Goal: Information Seeking & Learning: Learn about a topic

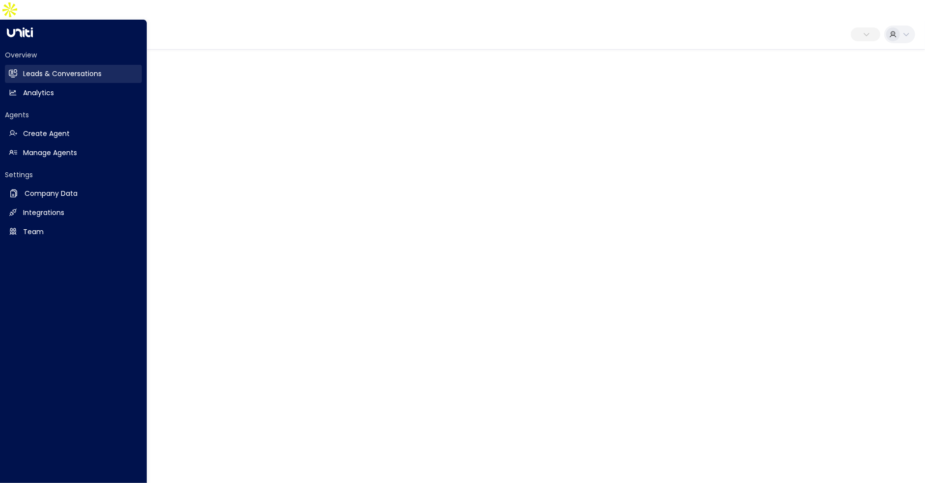
click at [33, 69] on h2 "Leads & Conversations" at bounding box center [62, 74] width 79 height 10
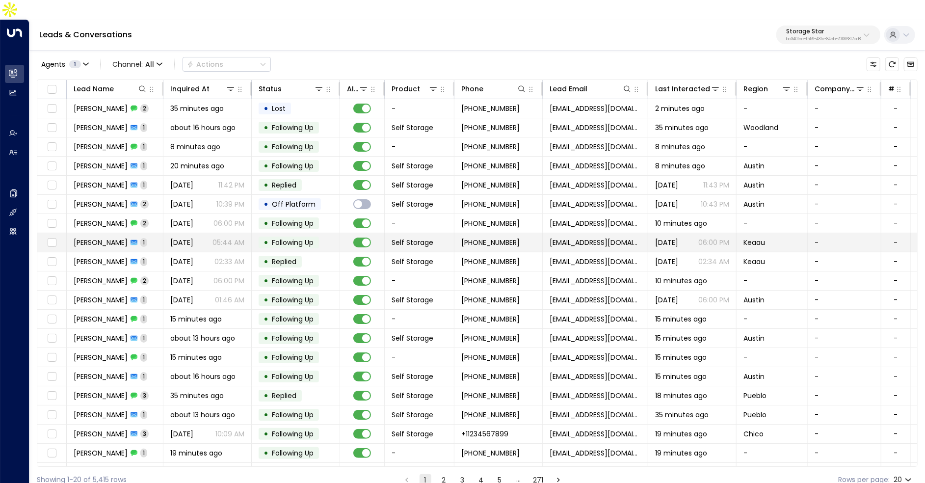
scroll to position [15, 0]
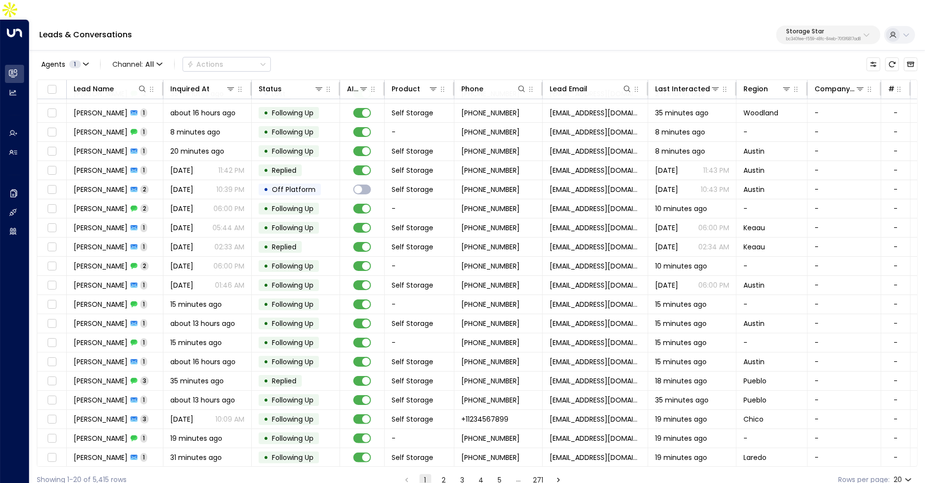
click at [444, 474] on button "2" at bounding box center [444, 480] width 12 height 12
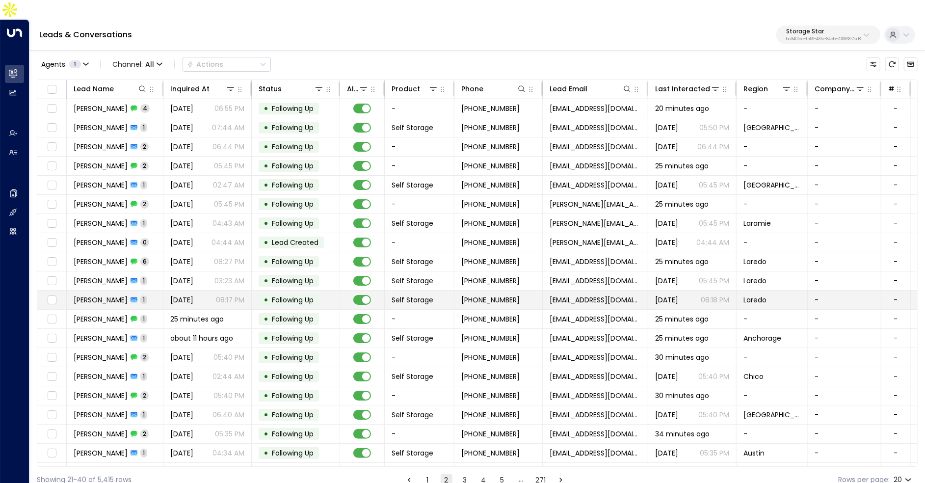
scroll to position [15, 0]
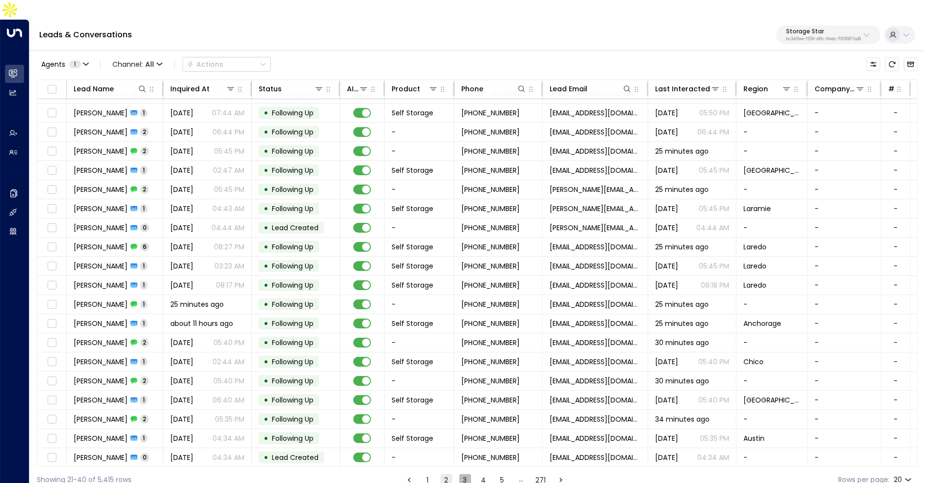
click at [465, 474] on button "3" at bounding box center [465, 480] width 12 height 12
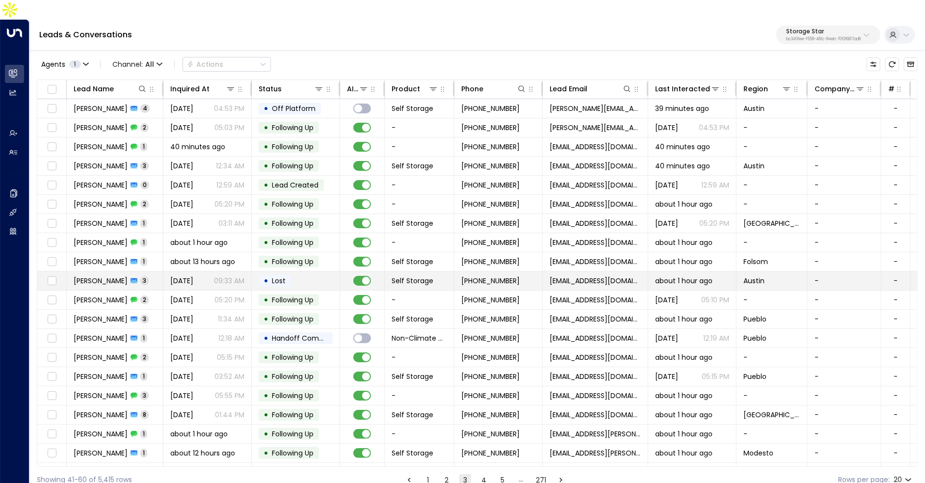
scroll to position [15, 0]
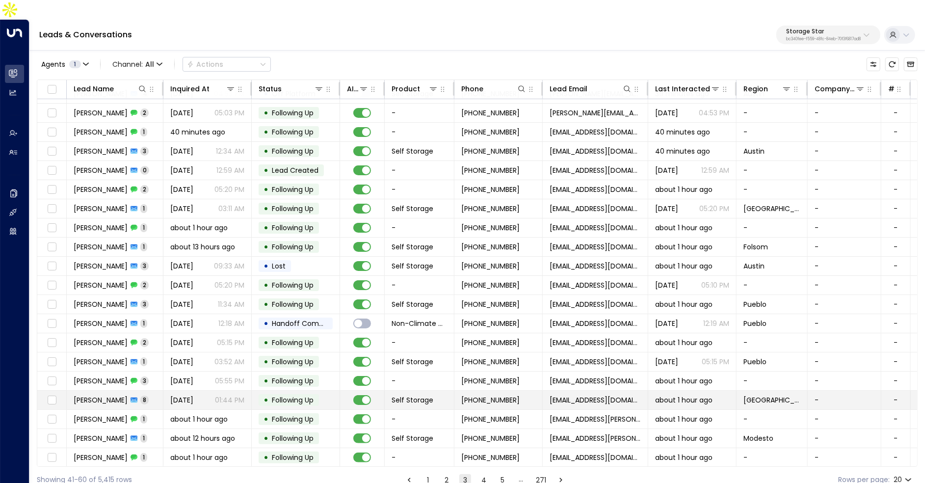
click at [232, 395] on p "01:44 PM" at bounding box center [229, 400] width 29 height 10
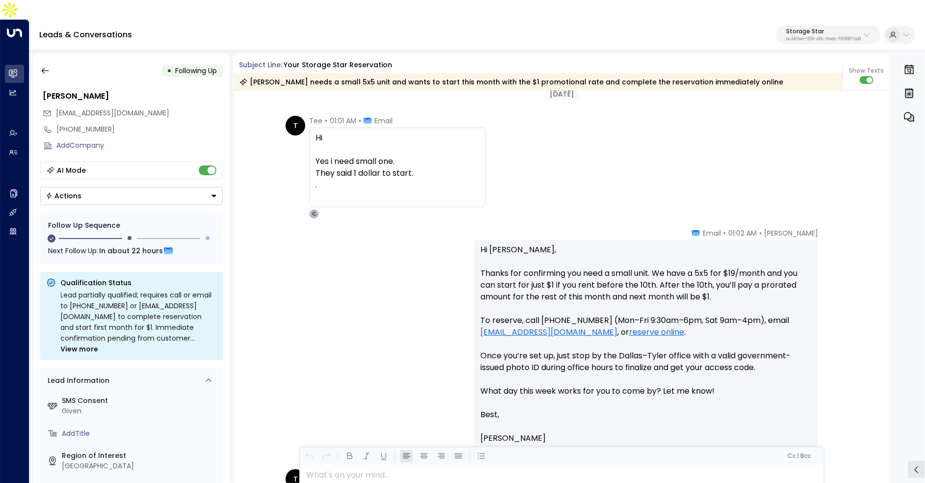
scroll to position [1399, 0]
drag, startPoint x: 308, startPoint y: 134, endPoint x: 388, endPoint y: 135, distance: 79.5
click at [389, 135] on div "Hi Yes i need small one. They said 1 dollar to start. ." at bounding box center [397, 167] width 177 height 80
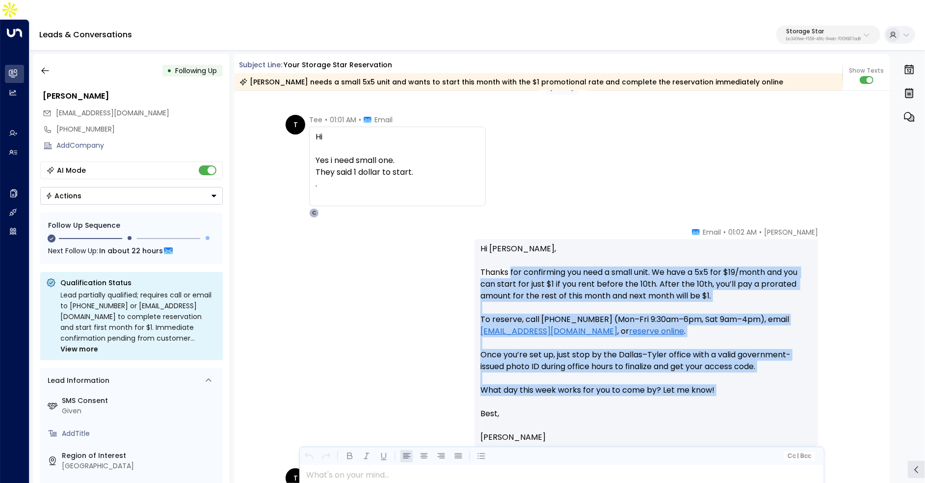
drag, startPoint x: 511, startPoint y: 271, endPoint x: 534, endPoint y: 376, distance: 107.9
click at [534, 376] on p "Hi Theresa, Thanks for confirming you need a small unit. We have a 5x5 for $19/…" at bounding box center [646, 325] width 332 height 165
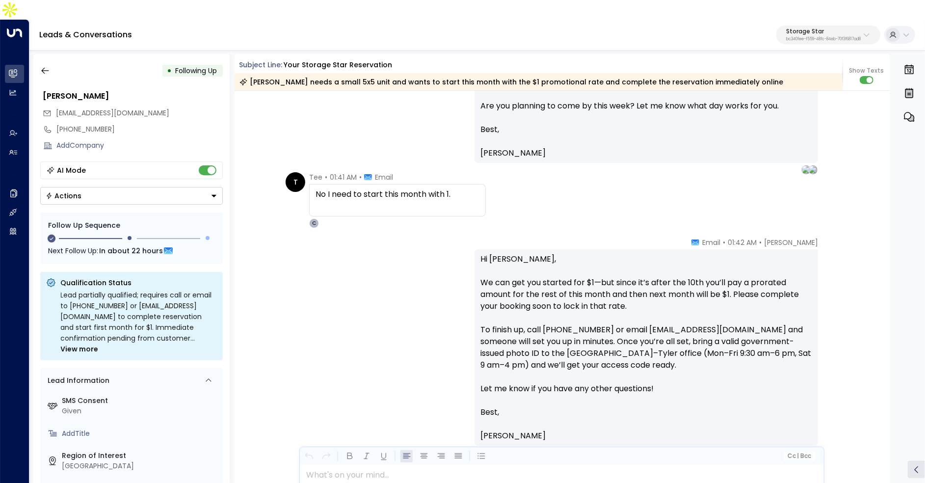
scroll to position [1872, 0]
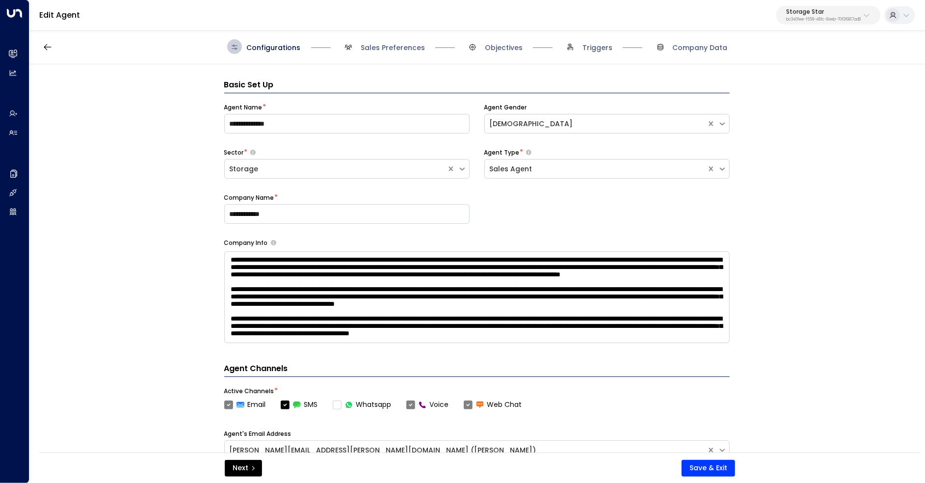
scroll to position [15, 0]
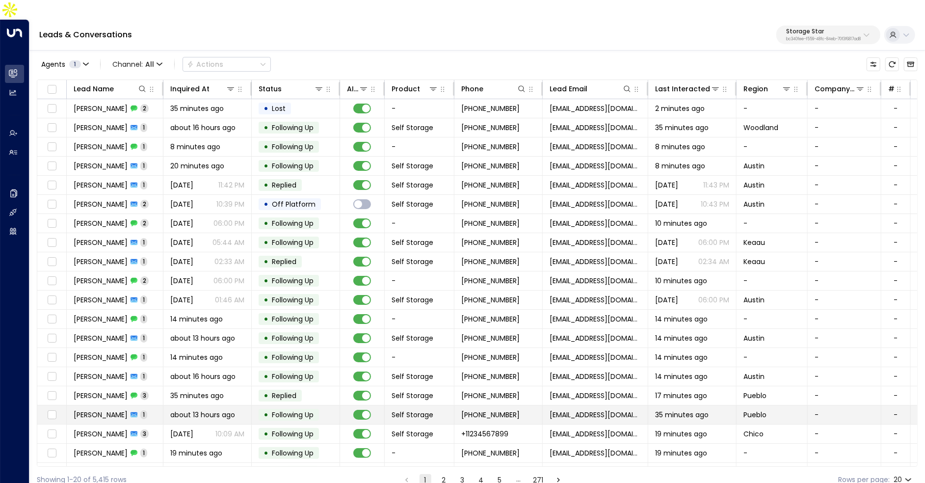
scroll to position [15, 0]
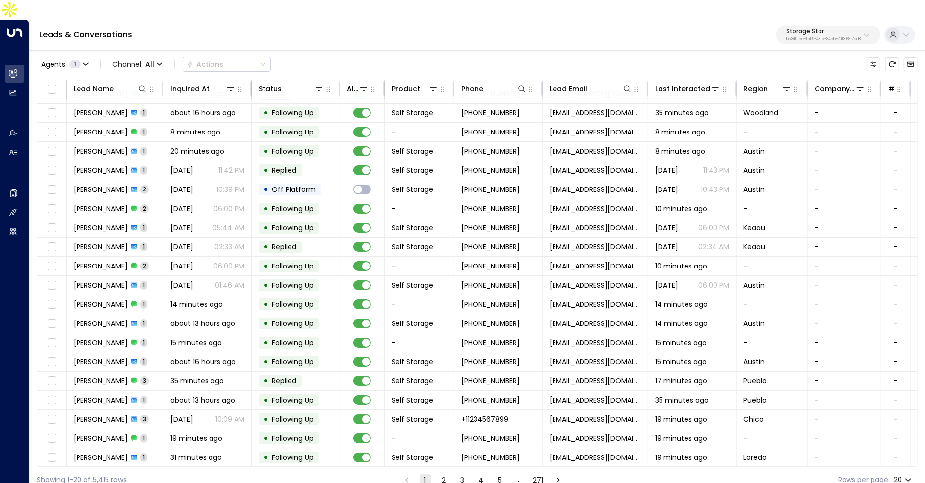
click at [441, 474] on button "2" at bounding box center [444, 480] width 12 height 12
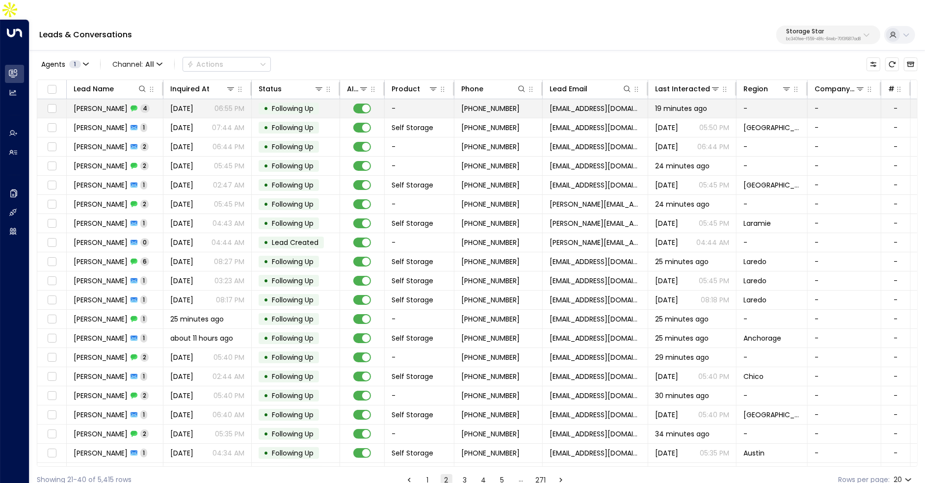
click at [153, 99] on td "Erica Byrd 4" at bounding box center [115, 108] width 97 height 19
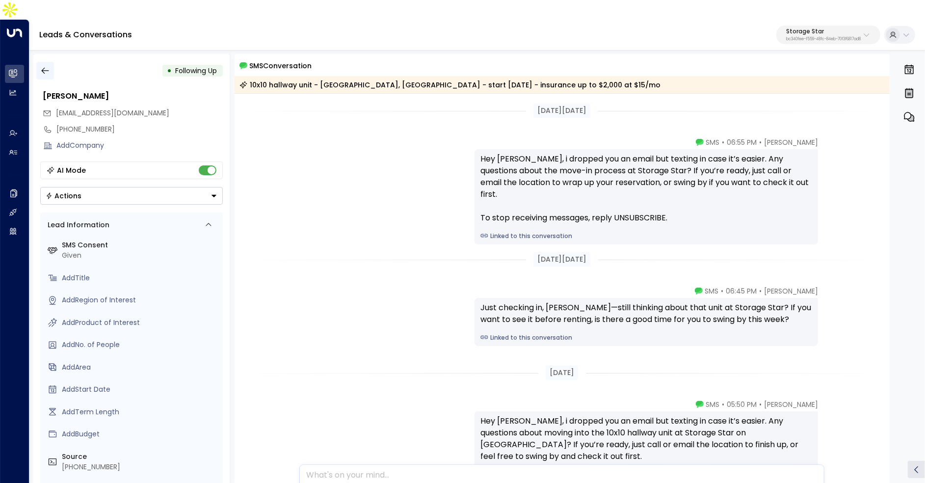
click at [47, 66] on icon "button" at bounding box center [45, 71] width 10 height 10
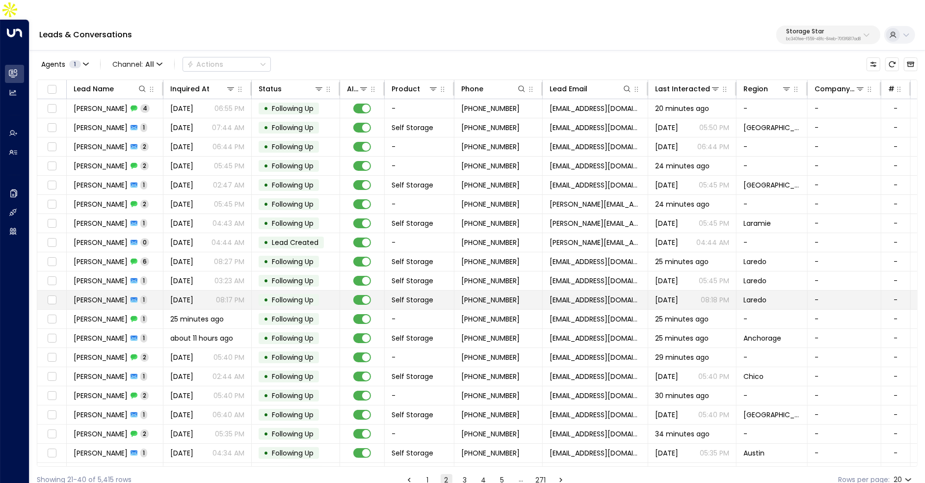
scroll to position [15, 0]
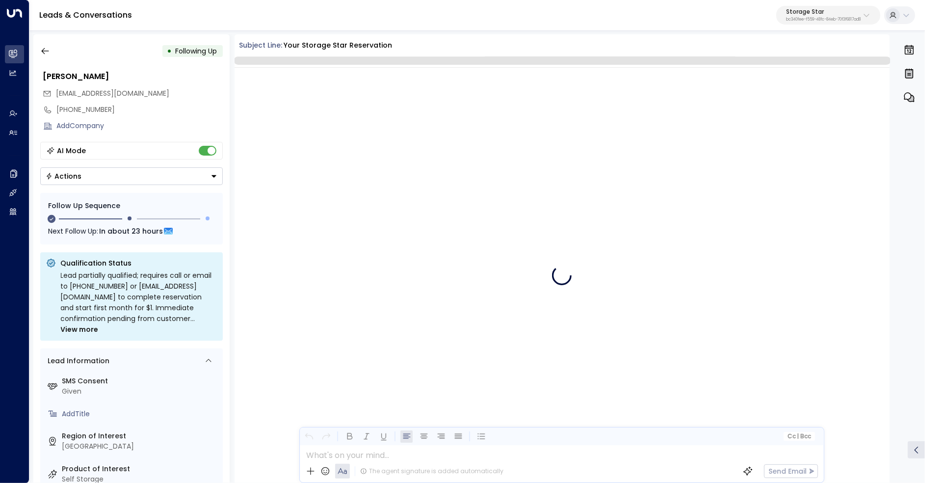
scroll to position [1653, 0]
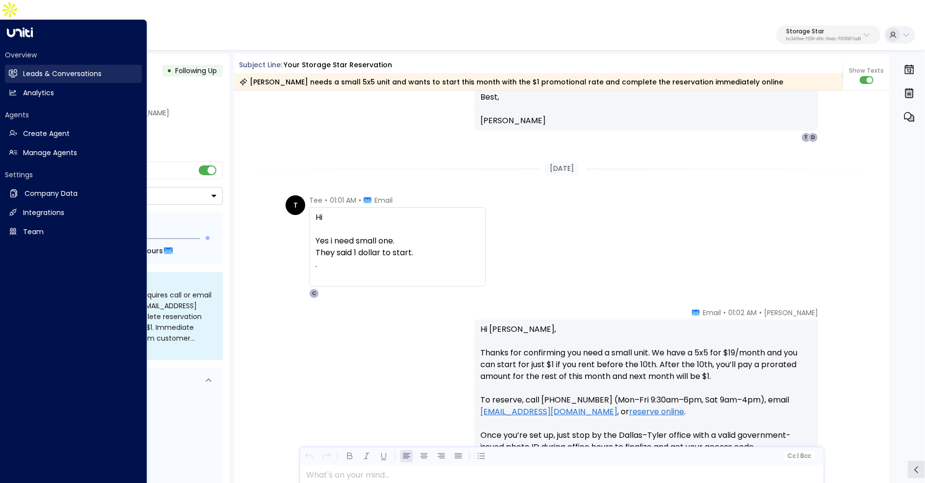
click at [52, 69] on h2 "Leads & Conversations" at bounding box center [62, 74] width 79 height 10
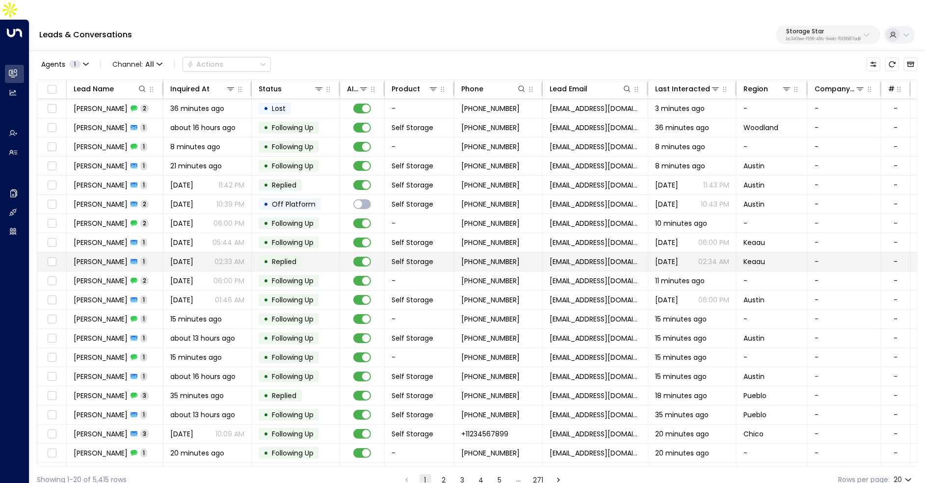
scroll to position [15, 0]
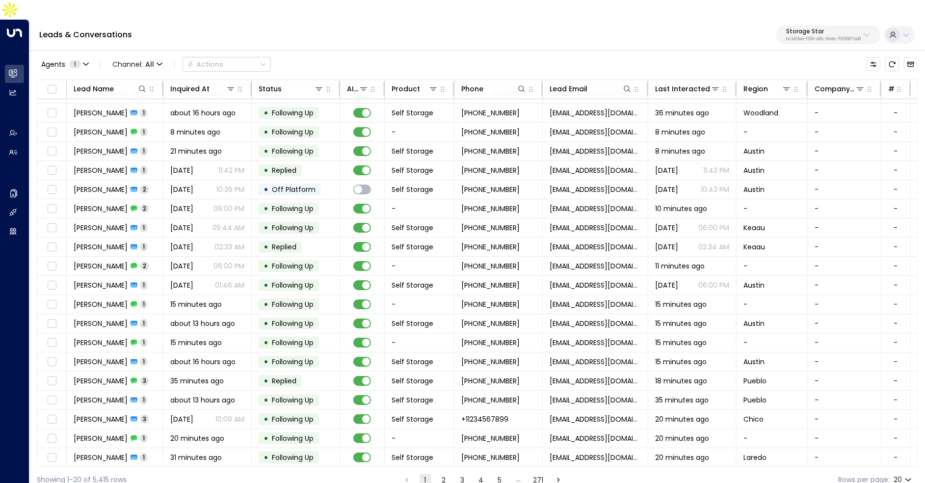
click at [446, 474] on button "2" at bounding box center [444, 480] width 12 height 12
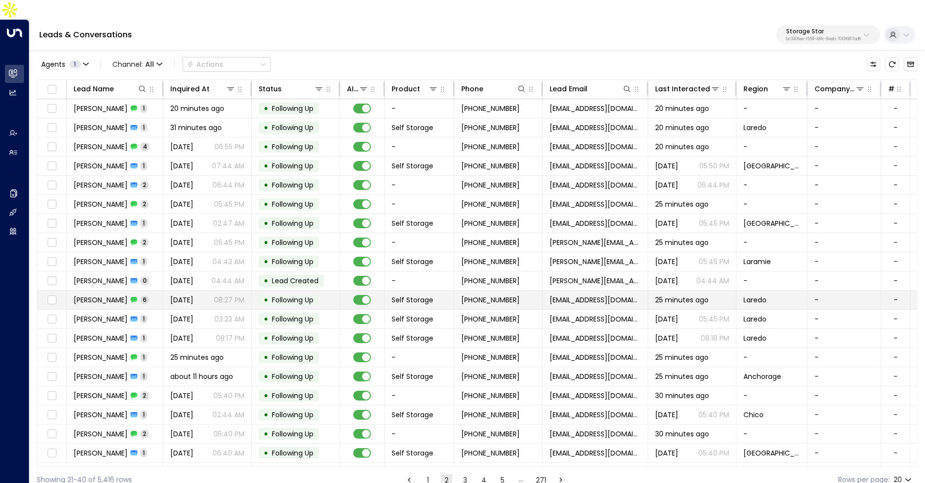
click at [185, 295] on span "Aug 16, 2025" at bounding box center [181, 300] width 23 height 10
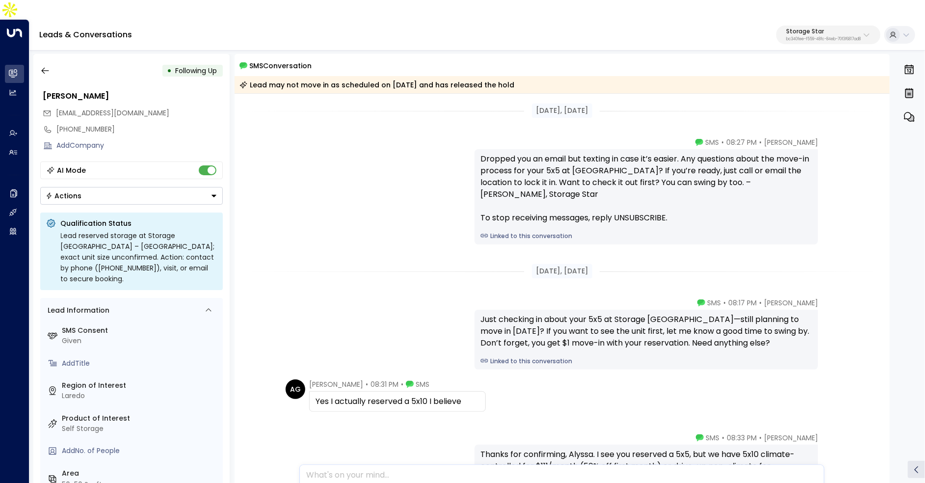
click at [54, 62] on div "• Following Up" at bounding box center [131, 71] width 183 height 18
click at [49, 66] on icon "button" at bounding box center [45, 71] width 10 height 10
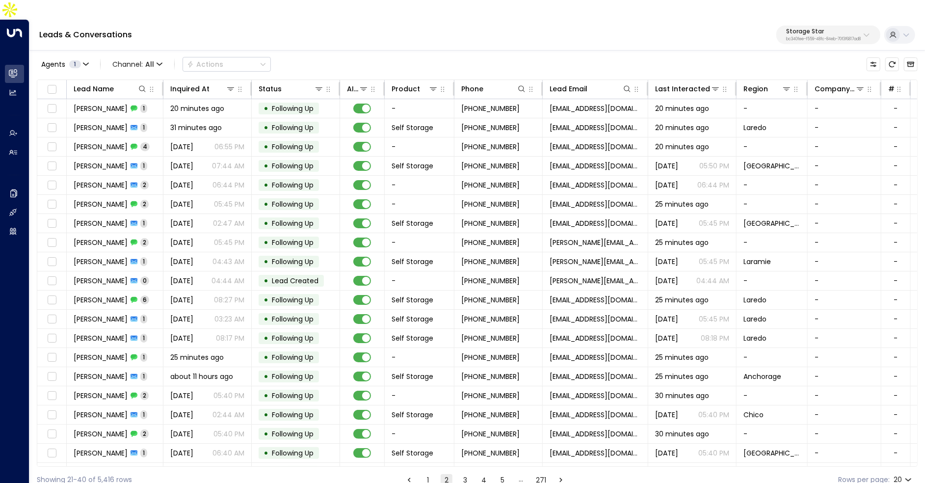
click at [483, 474] on button "4" at bounding box center [484, 480] width 12 height 12
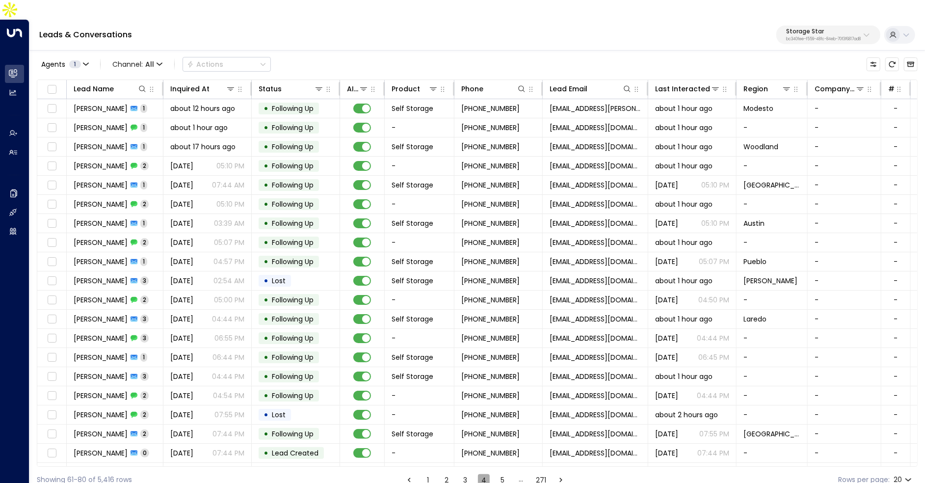
click at [483, 474] on button "4" at bounding box center [484, 480] width 12 height 12
click at [501, 474] on button "5" at bounding box center [503, 480] width 12 height 12
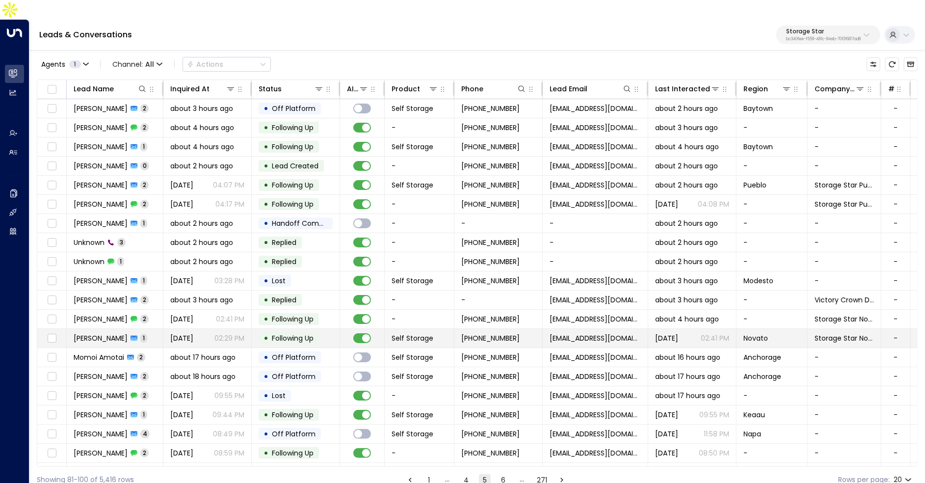
scroll to position [15, 0]
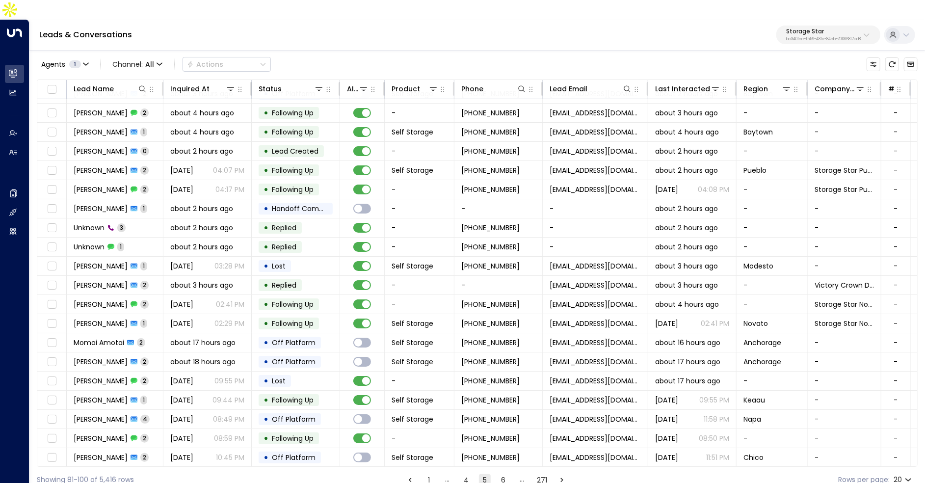
click at [502, 474] on button "6" at bounding box center [504, 480] width 12 height 12
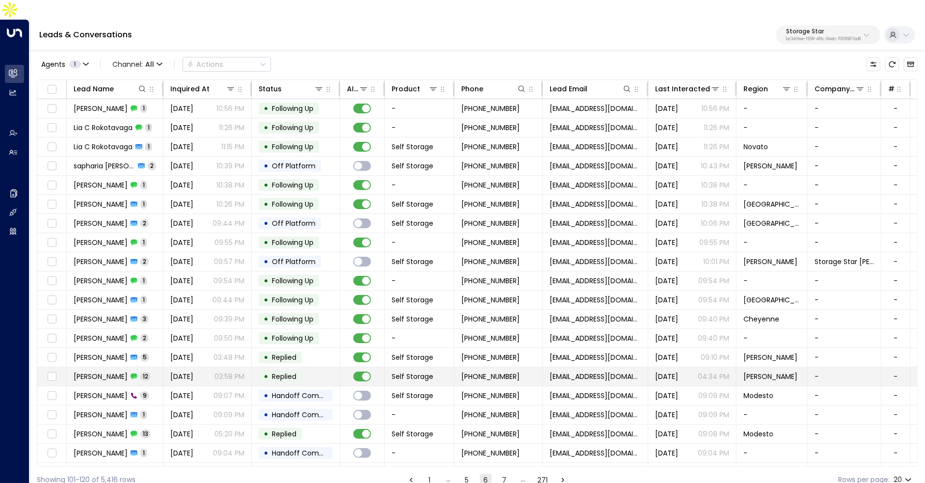
click at [124, 367] on td "Jason Jay 12" at bounding box center [115, 376] width 97 height 19
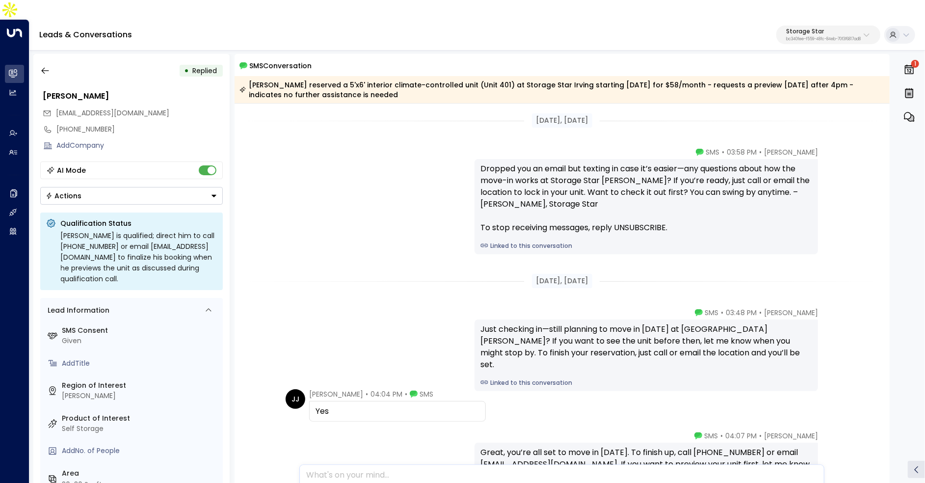
click at [536, 231] on div "Dropped you an email but texting in case it’s easier—any questions about how th…" at bounding box center [647, 206] width 344 height 95
click at [530, 241] on link "Linked to this conversation" at bounding box center [646, 245] width 332 height 9
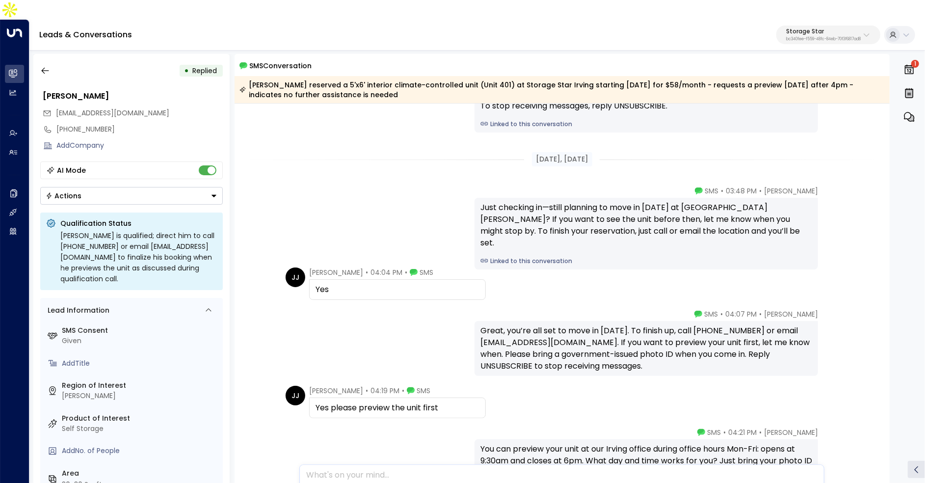
scroll to position [363, 0]
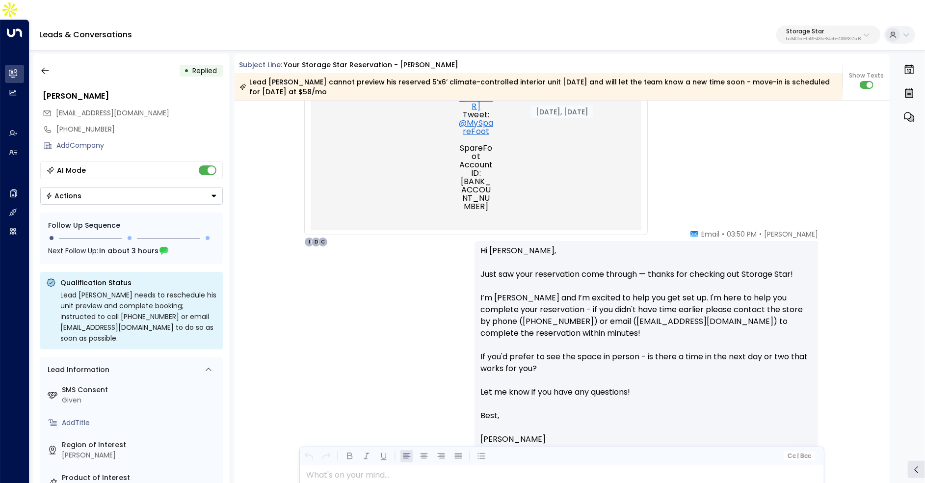
scroll to position [694, 0]
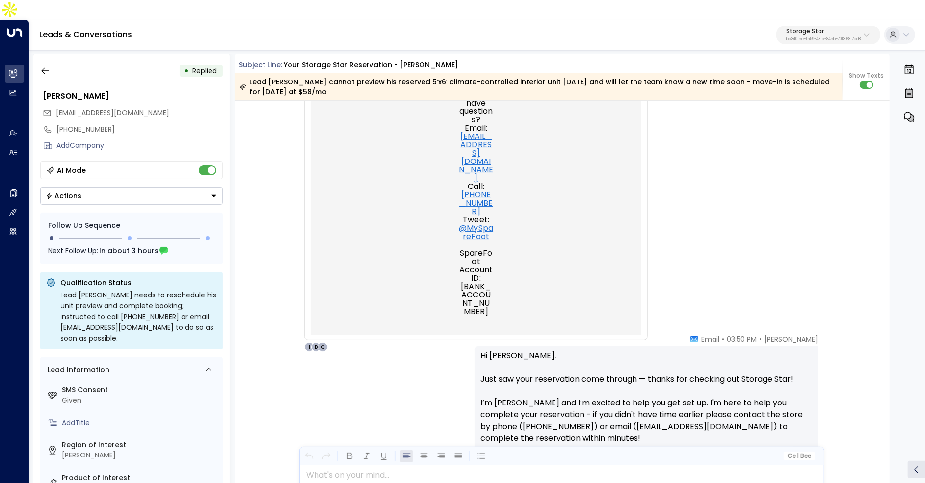
click at [595, 178] on center "Still have questions? Email: [EMAIL_ADDRESS][DOMAIN_NAME] Call: [PHONE_NUMBER] …" at bounding box center [476, 190] width 294 height 249
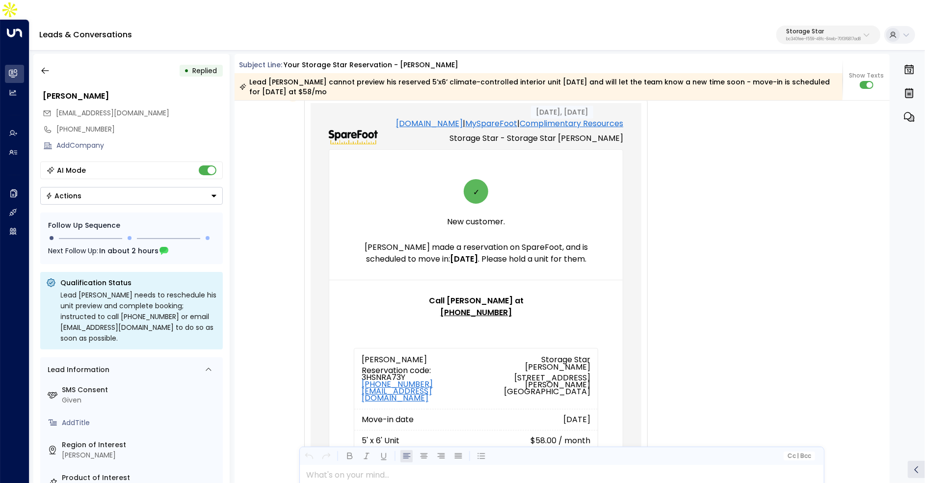
scroll to position [0, 0]
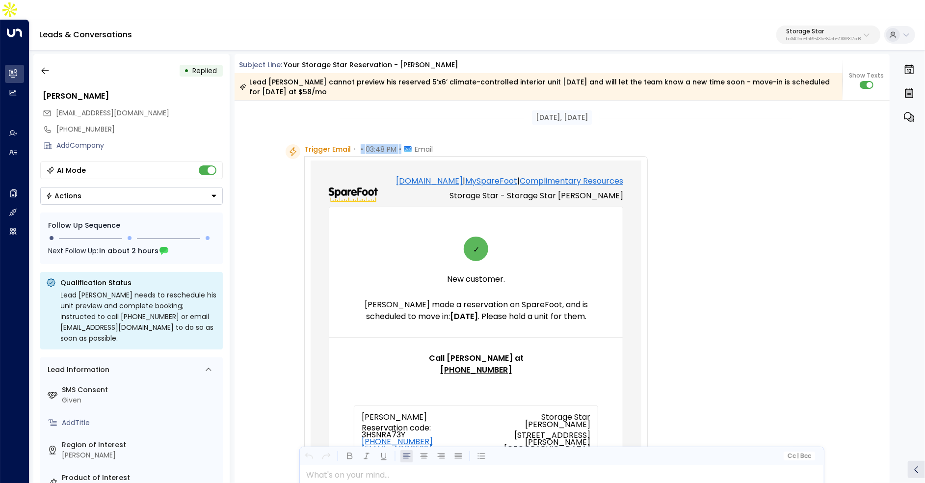
drag, startPoint x: 359, startPoint y: 127, endPoint x: 405, endPoint y: 128, distance: 46.6
click at [405, 144] on div "Trigger Email • • 03:48 PM • Email" at bounding box center [368, 149] width 129 height 10
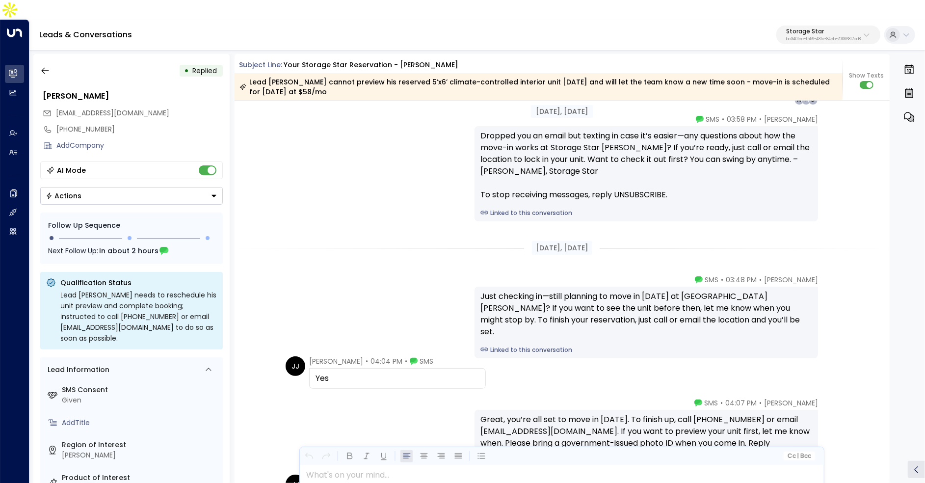
scroll to position [1046, 0]
